Goal: Task Accomplishment & Management: Complete application form

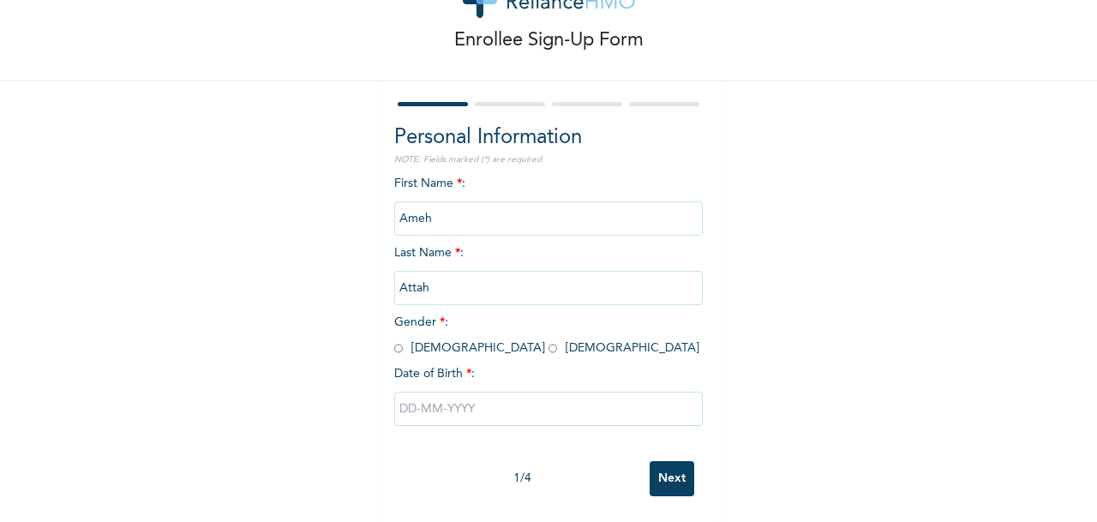
scroll to position [75, 0]
click at [394, 345] on input "radio" at bounding box center [398, 348] width 9 height 16
radio input "true"
click at [444, 406] on input "text" at bounding box center [548, 409] width 308 height 34
select select "8"
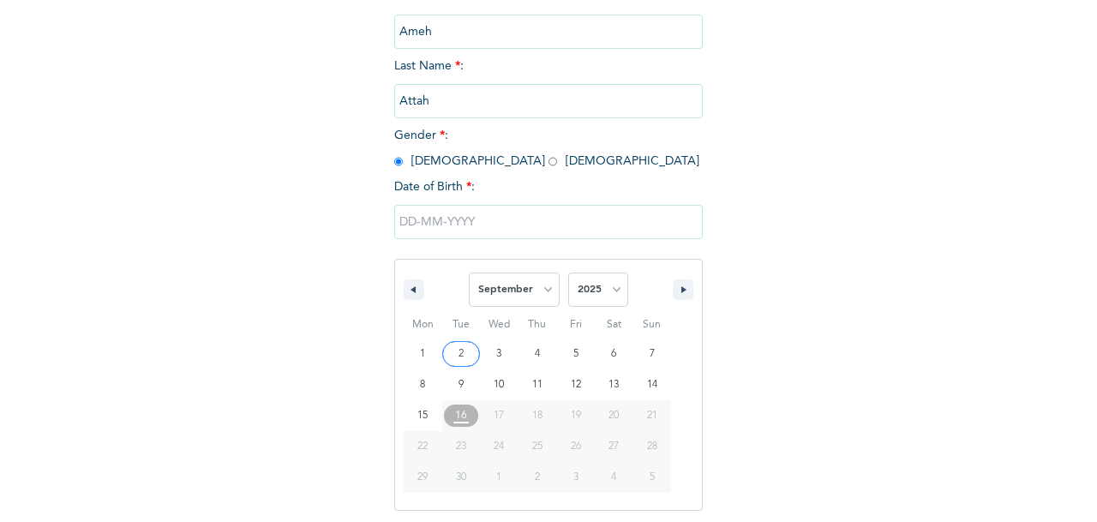
scroll to position [258, 0]
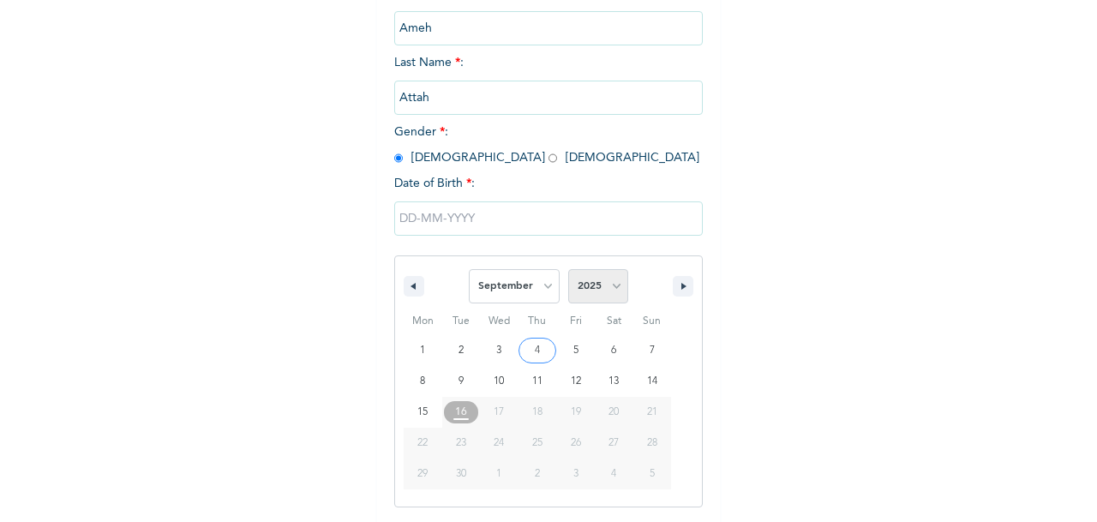
click at [601, 290] on select "2025 2024 2023 2022 2021 2020 2019 2018 2017 2016 2015 2014 2013 2012 2011 2010…" at bounding box center [598, 286] width 60 height 34
select select "1991"
click at [568, 271] on select "2025 2024 2023 2022 2021 2020 2019 2018 2017 2016 2015 2014 2013 2012 2011 2010…" at bounding box center [598, 286] width 60 height 34
click at [529, 286] on select "January February March April May June July August September October November De…" at bounding box center [514, 286] width 91 height 34
select select "6"
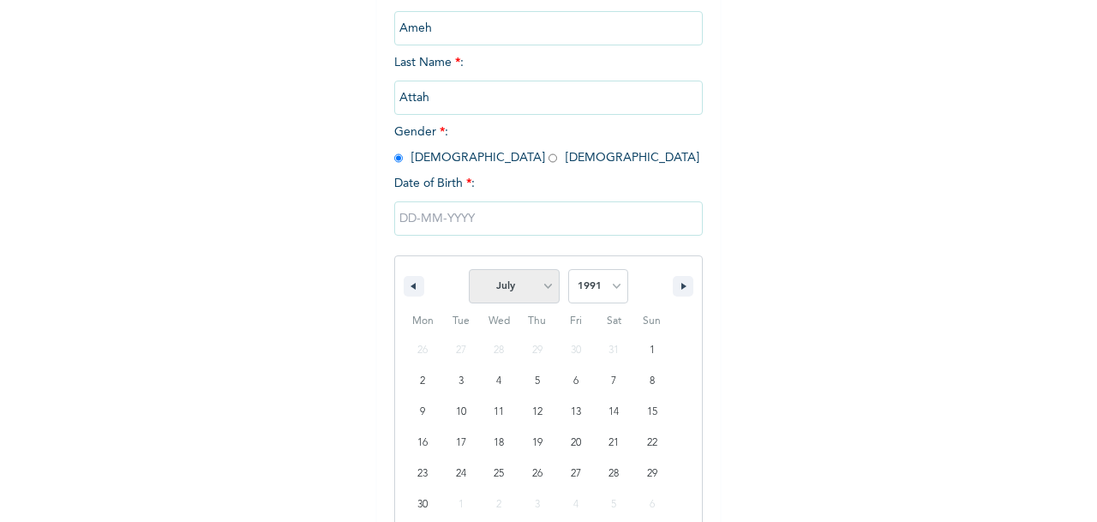
click at [469, 271] on select "January February March April May June July August September October November De…" at bounding box center [514, 286] width 91 height 34
type input "[DATE]"
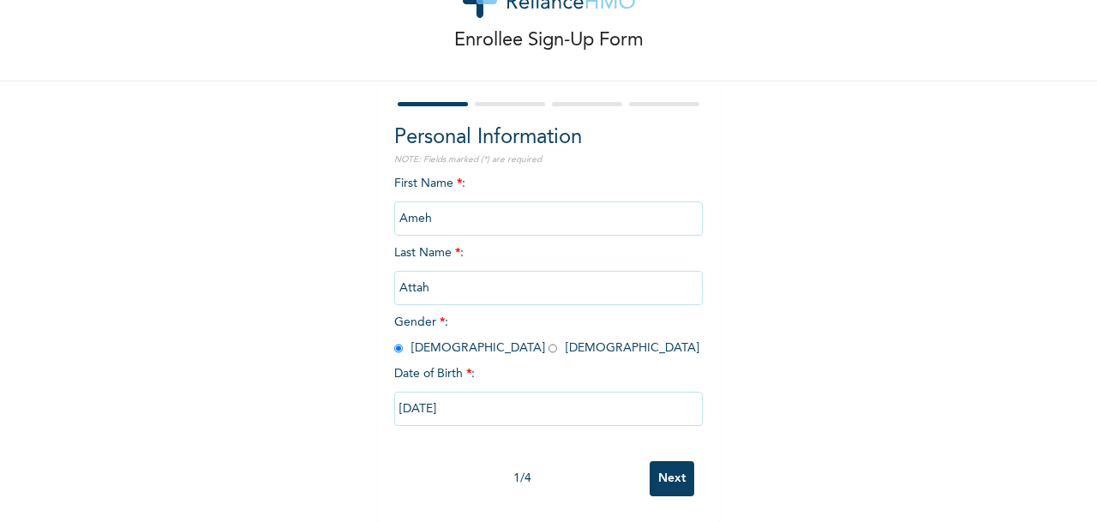
click at [655, 464] on input "Next" at bounding box center [671, 478] width 45 height 35
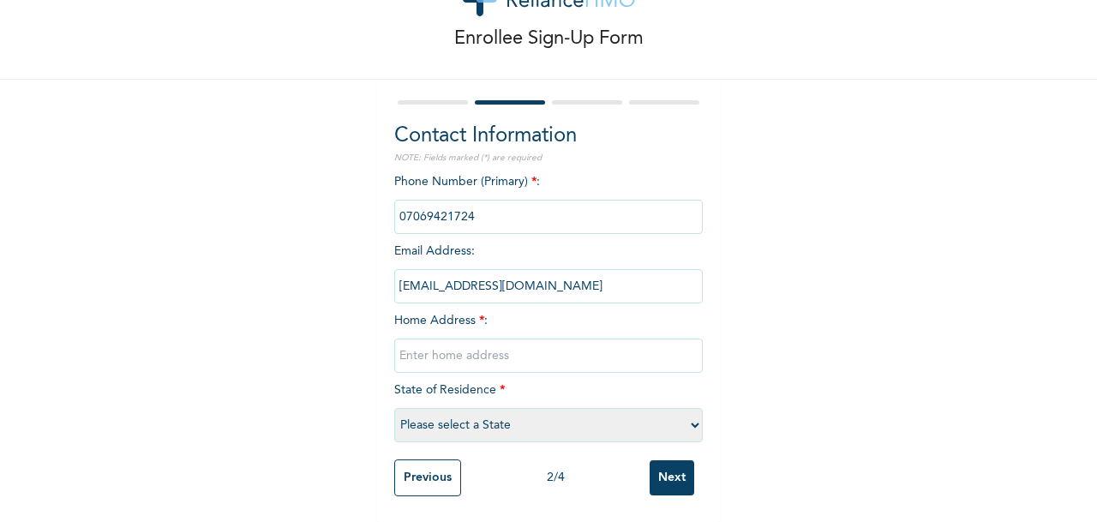
click at [444, 342] on input "text" at bounding box center [548, 355] width 308 height 34
type input "plot i3 good homes estate, [GEOGRAPHIC_DATA], [GEOGRAPHIC_DATA]"
click at [427, 416] on select "Please select a State [PERSON_NAME] (FCT) [PERSON_NAME] Ibom [GEOGRAPHIC_DATA] …" at bounding box center [548, 425] width 308 height 34
select select "15"
click at [394, 408] on select "Please select a State [PERSON_NAME] (FCT) [PERSON_NAME] Ibom [GEOGRAPHIC_DATA] …" at bounding box center [548, 425] width 308 height 34
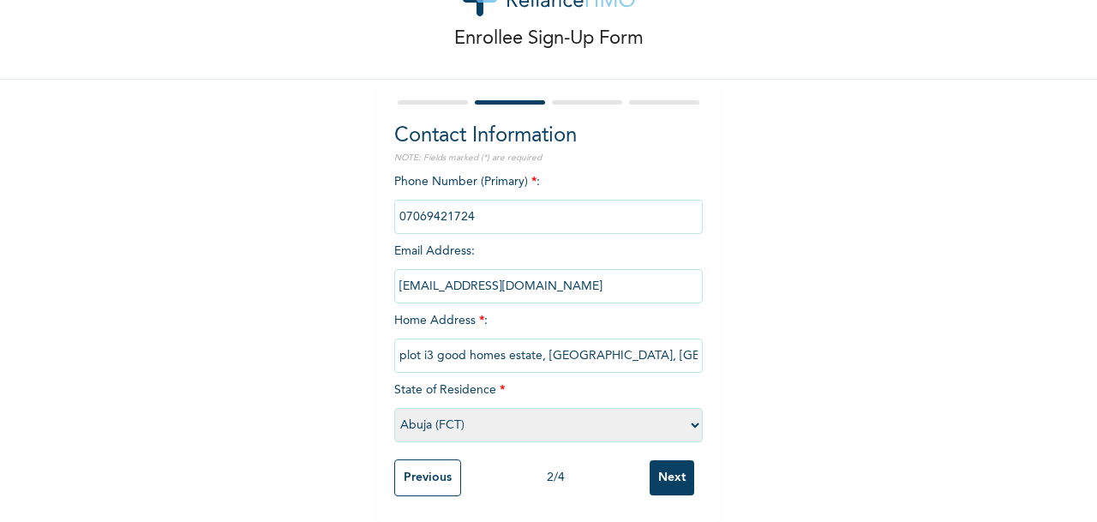
click at [677, 473] on input "Next" at bounding box center [671, 477] width 45 height 35
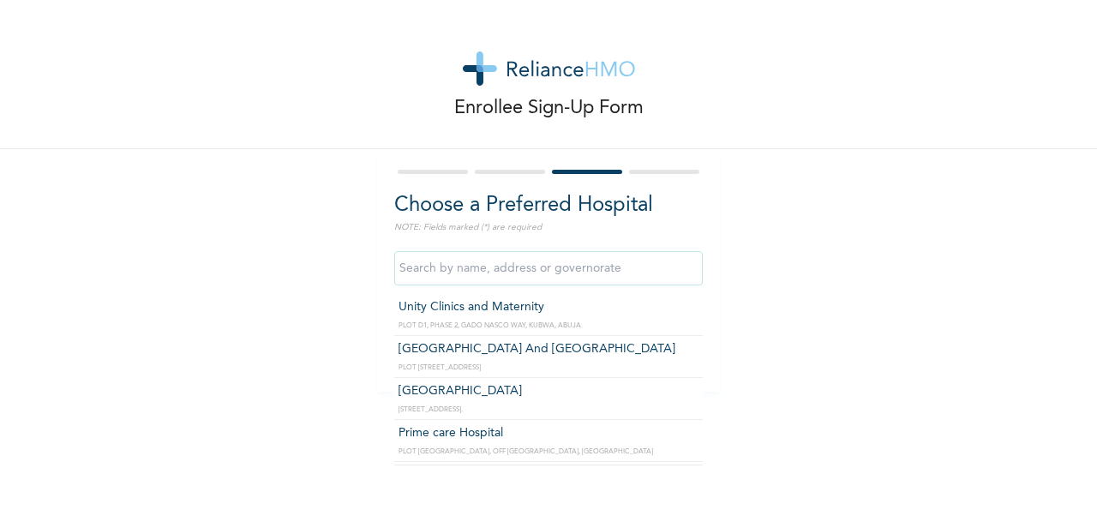
click at [501, 278] on input "text" at bounding box center [548, 268] width 308 height 34
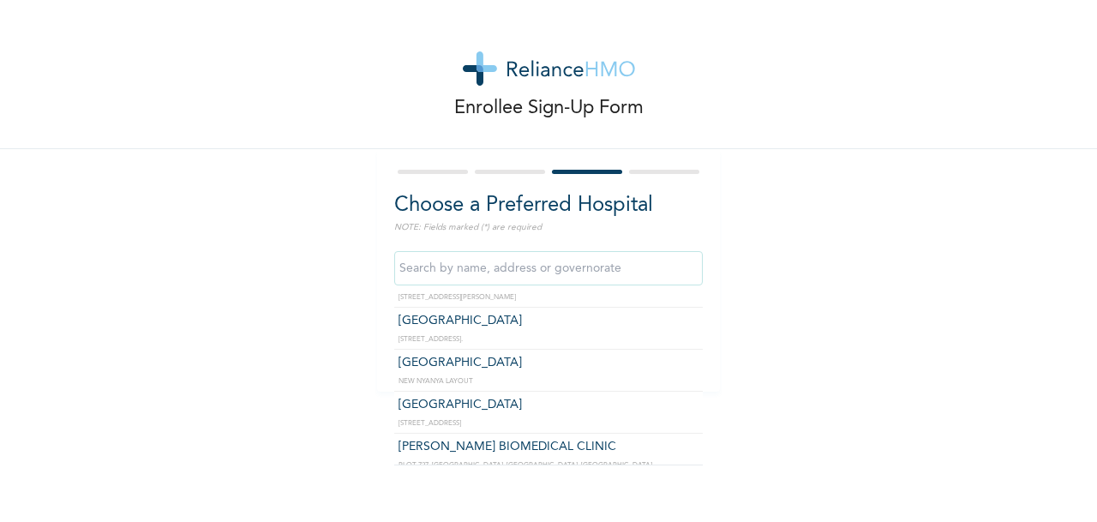
scroll to position [1117, 0]
type input "[GEOGRAPHIC_DATA]"
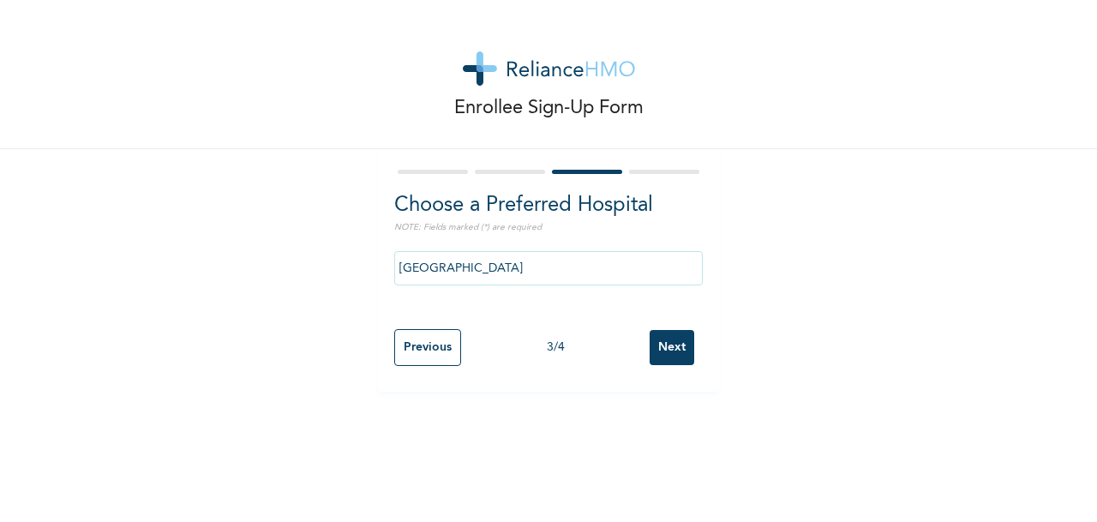
click at [661, 355] on input "Next" at bounding box center [671, 347] width 45 height 35
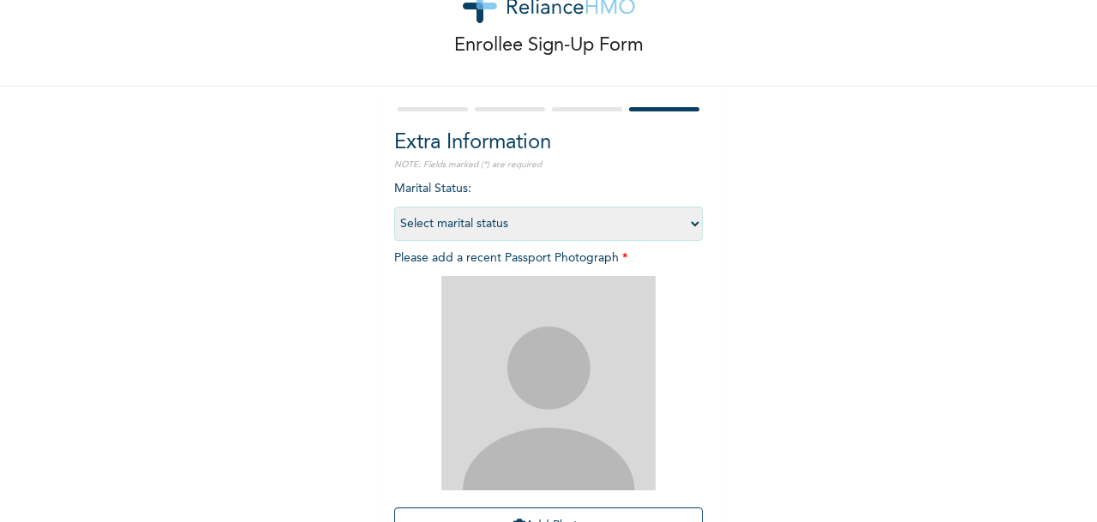
scroll to position [69, 0]
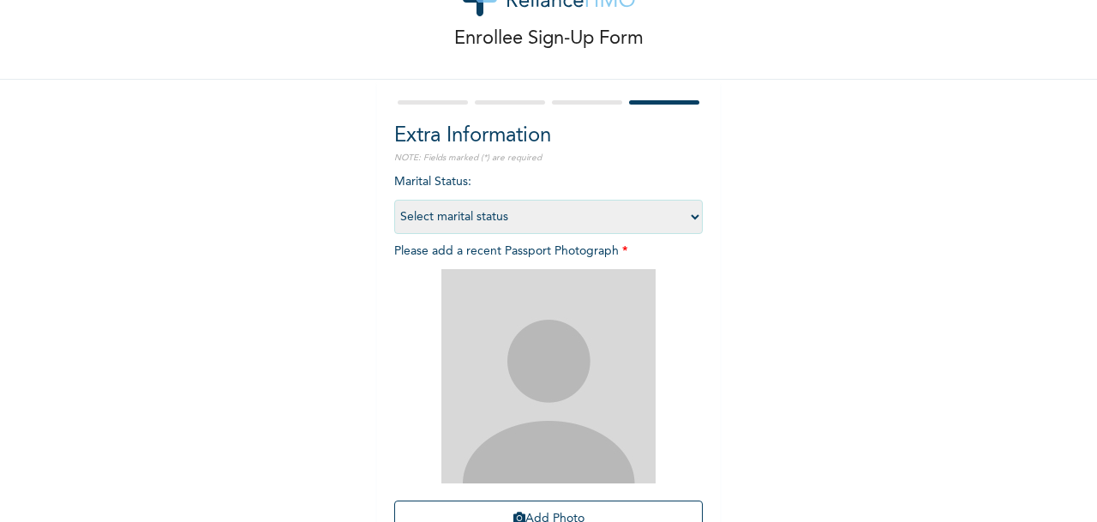
click at [532, 212] on select "Select marital status [DEMOGRAPHIC_DATA] Married [DEMOGRAPHIC_DATA] Widow/[DEMO…" at bounding box center [548, 217] width 308 height 34
select select "1"
click at [394, 200] on select "Select marital status [DEMOGRAPHIC_DATA] Married [DEMOGRAPHIC_DATA] Widow/[DEMO…" at bounding box center [548, 217] width 308 height 34
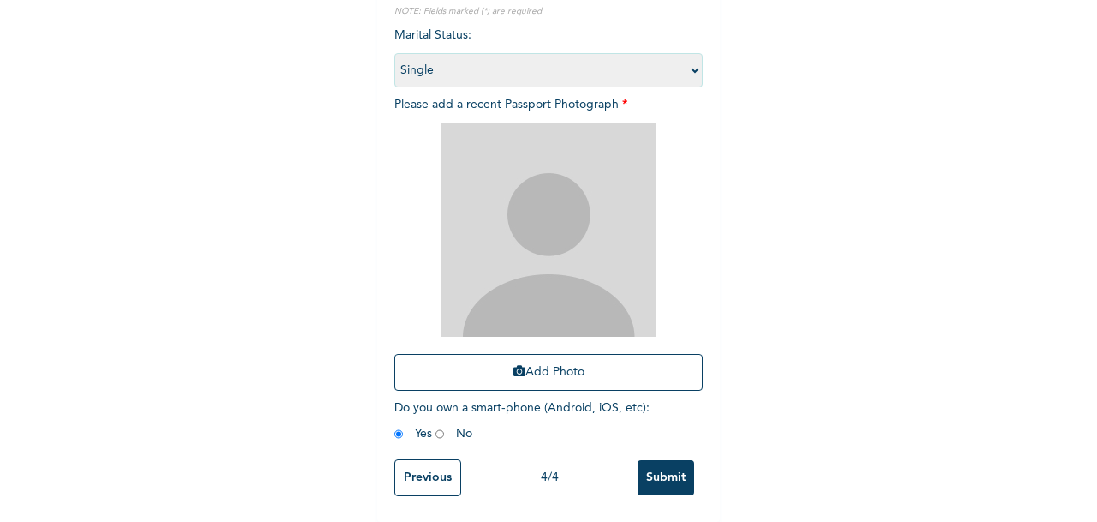
scroll to position [227, 0]
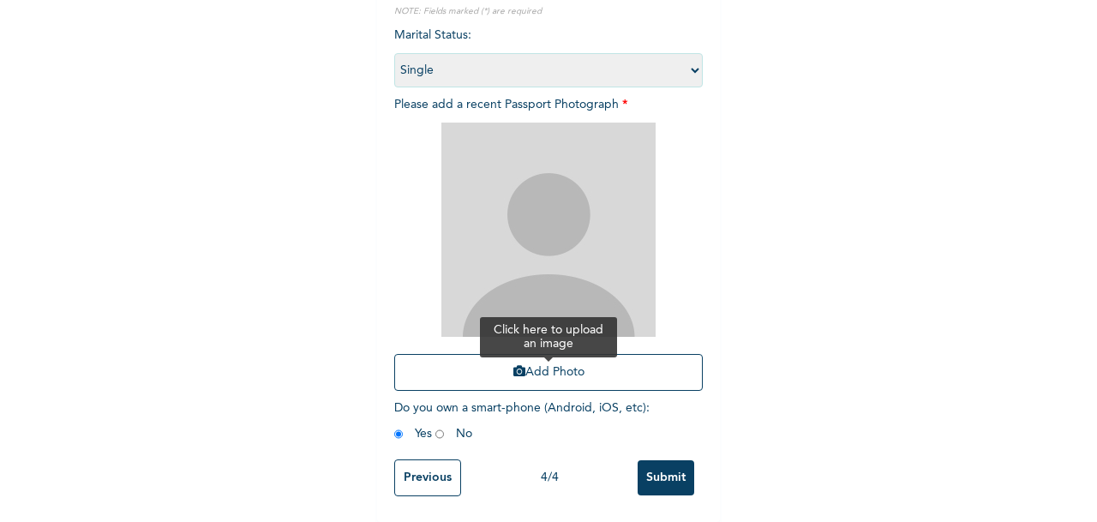
click at [529, 364] on button "Add Photo" at bounding box center [548, 372] width 308 height 37
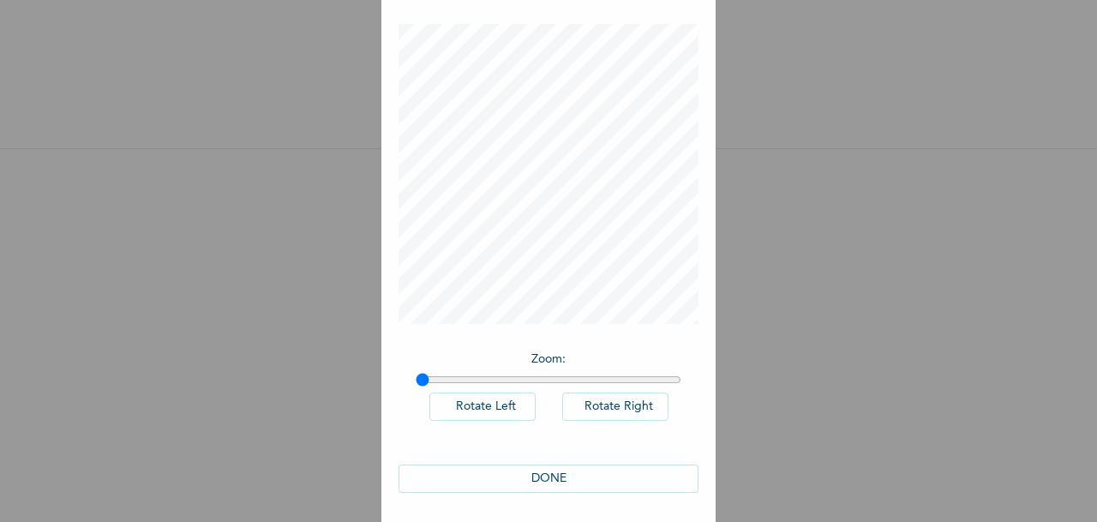
scroll to position [75, 0]
click at [521, 469] on button "DONE" at bounding box center [548, 475] width 300 height 28
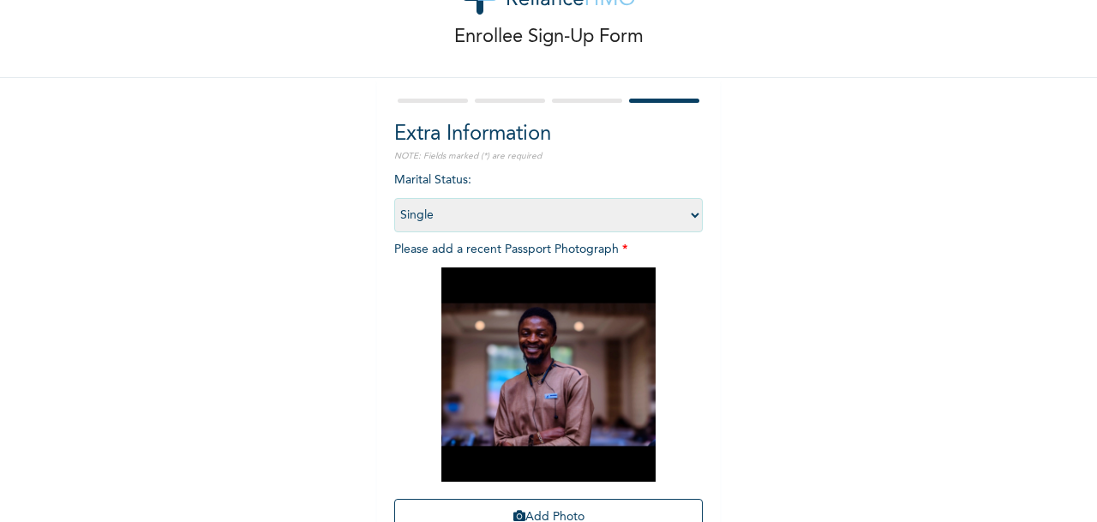
scroll to position [230, 0]
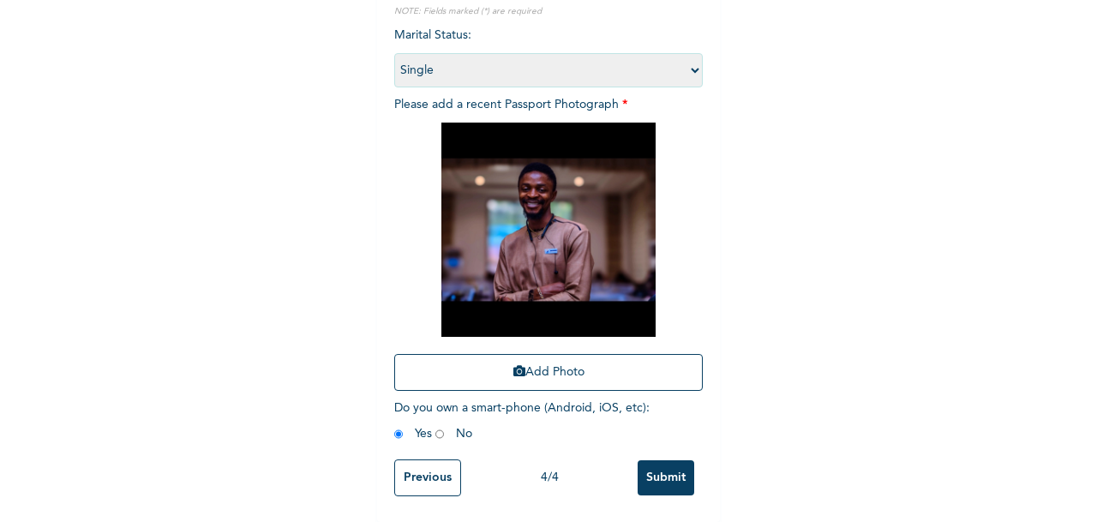
click at [642, 471] on input "Submit" at bounding box center [665, 477] width 57 height 35
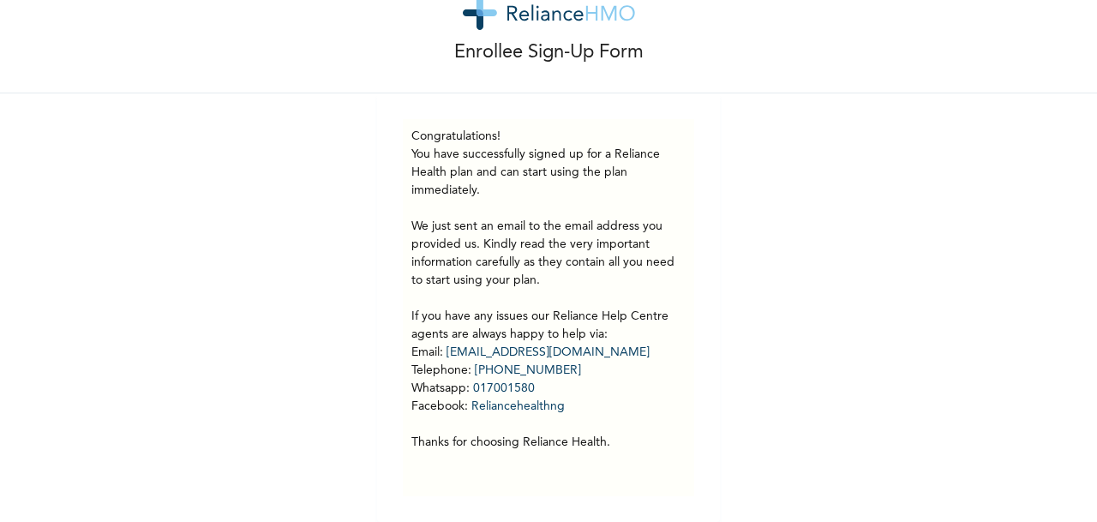
scroll to position [69, 0]
